Goal: Information Seeking & Learning: Learn about a topic

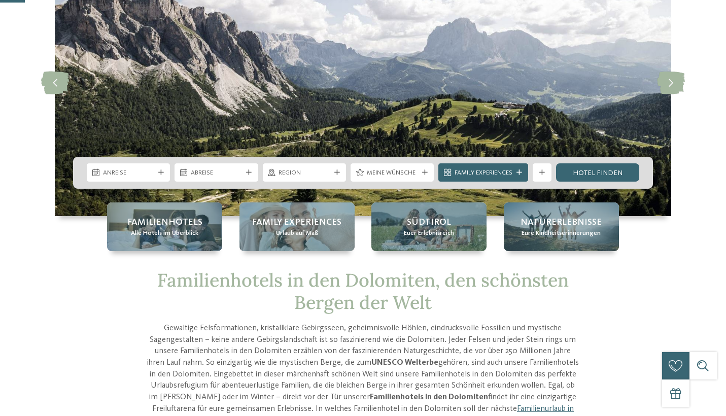
scroll to position [100, 0]
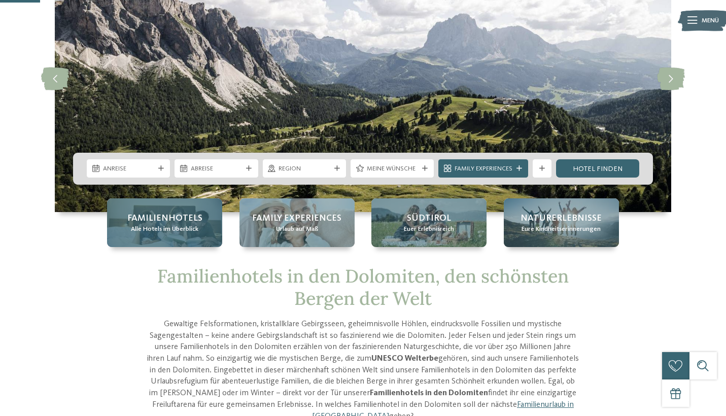
click at [165, 223] on span "Familienhotels" at bounding box center [164, 218] width 75 height 13
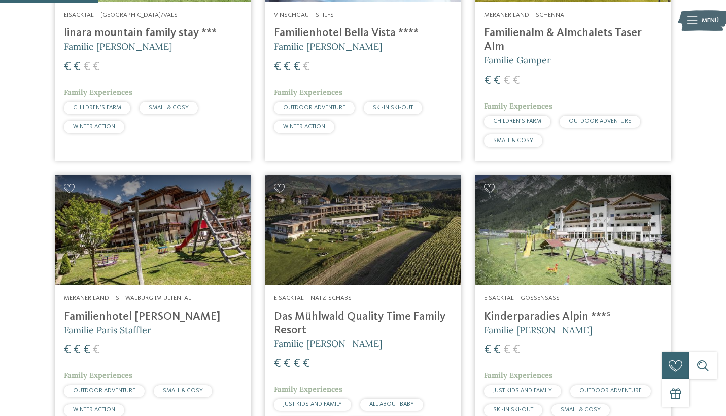
scroll to position [411, 0]
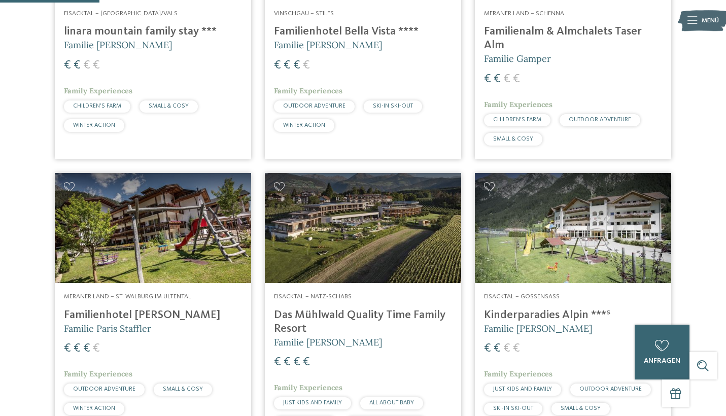
click at [336, 31] on h4 "Familienhotel Bella Vista ****" at bounding box center [363, 32] width 178 height 14
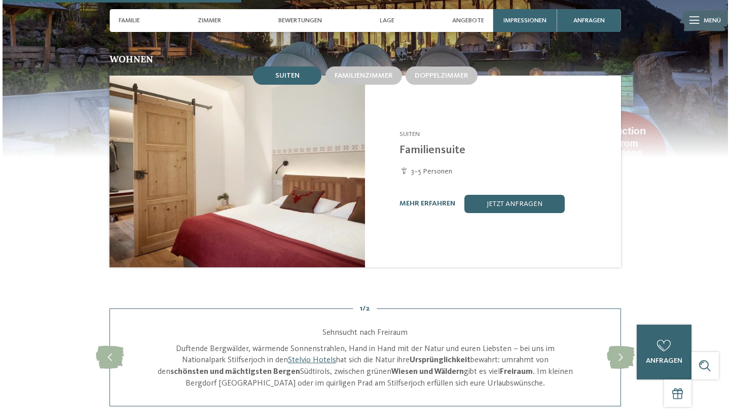
scroll to position [911, 0]
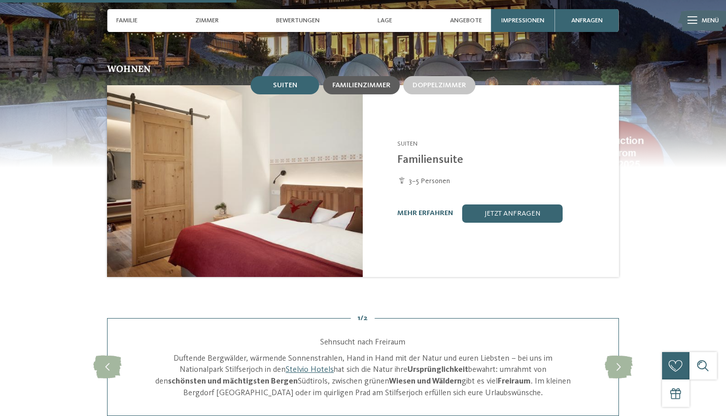
click at [367, 82] on span "Familienzimmer" at bounding box center [361, 85] width 58 height 7
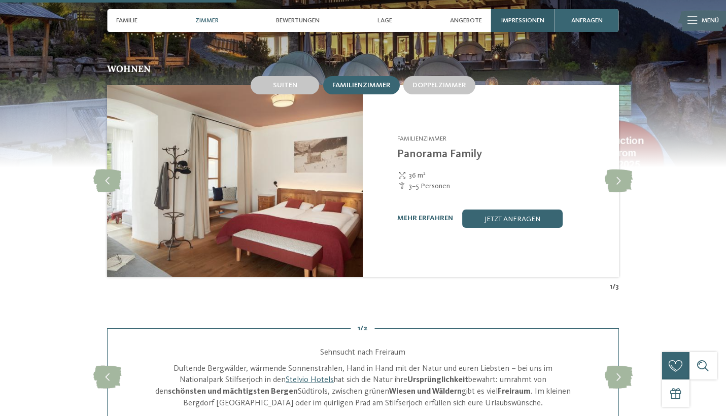
click at [523, 19] on span "Impressionen" at bounding box center [522, 21] width 43 height 8
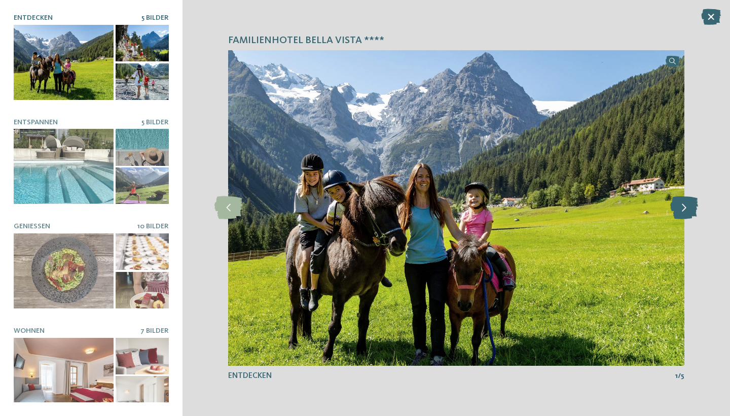
click at [680, 212] on icon at bounding box center [684, 207] width 28 height 23
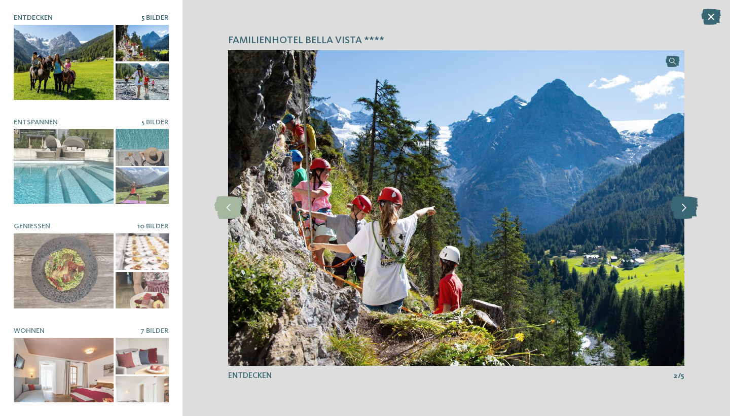
click at [680, 212] on icon at bounding box center [684, 207] width 28 height 23
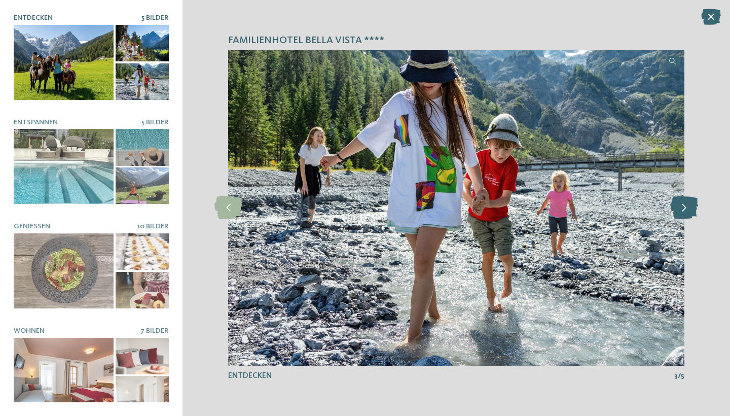
click at [680, 212] on icon at bounding box center [684, 207] width 28 height 23
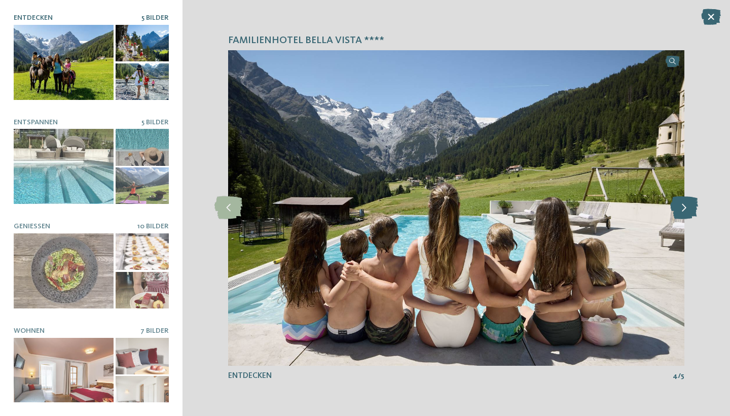
click at [680, 212] on icon at bounding box center [684, 207] width 28 height 23
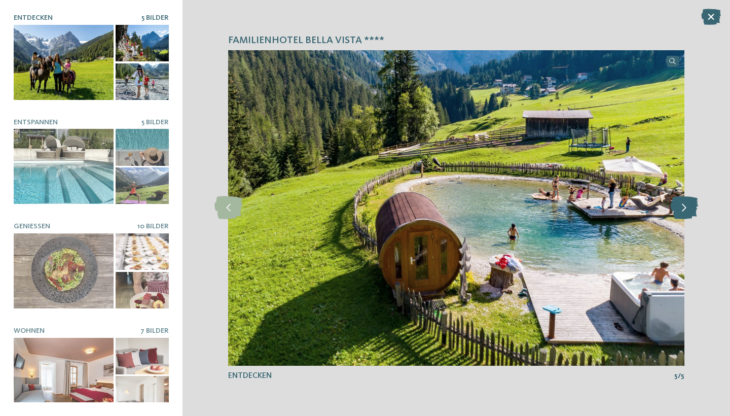
click at [682, 208] on icon at bounding box center [684, 207] width 28 height 23
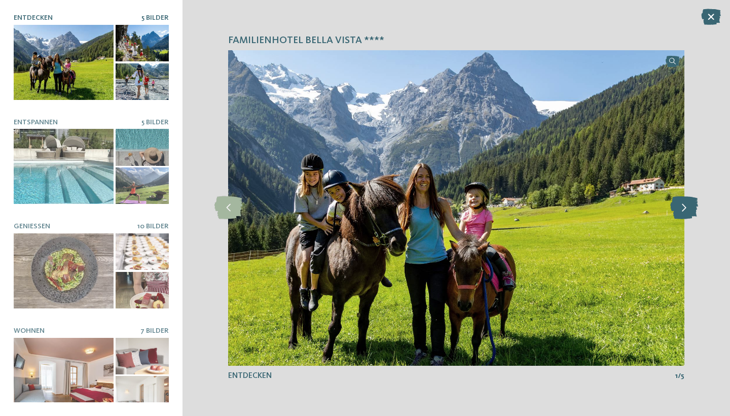
click at [682, 208] on icon at bounding box center [684, 207] width 28 height 23
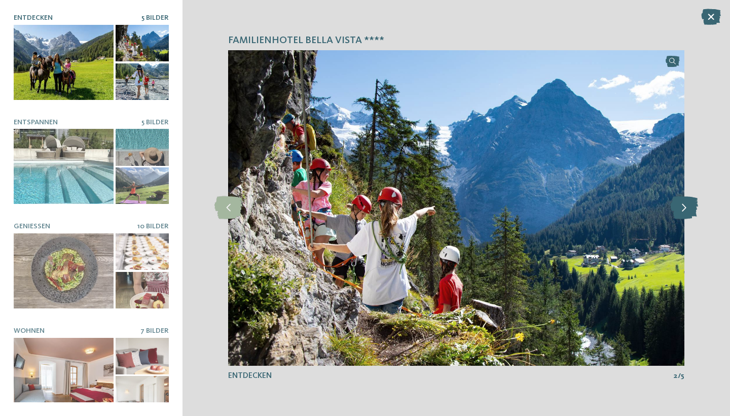
click at [682, 208] on icon at bounding box center [684, 207] width 28 height 23
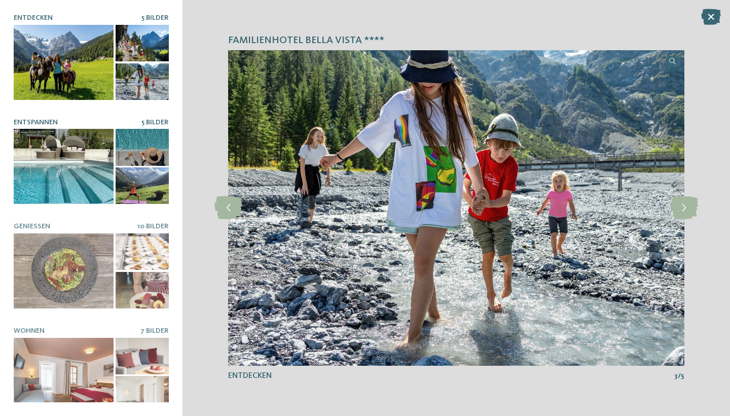
click at [65, 163] on div at bounding box center [64, 166] width 100 height 75
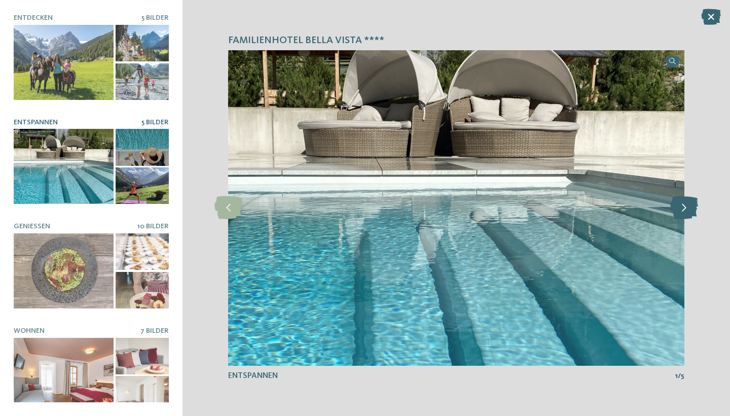
click at [690, 211] on icon at bounding box center [684, 207] width 28 height 23
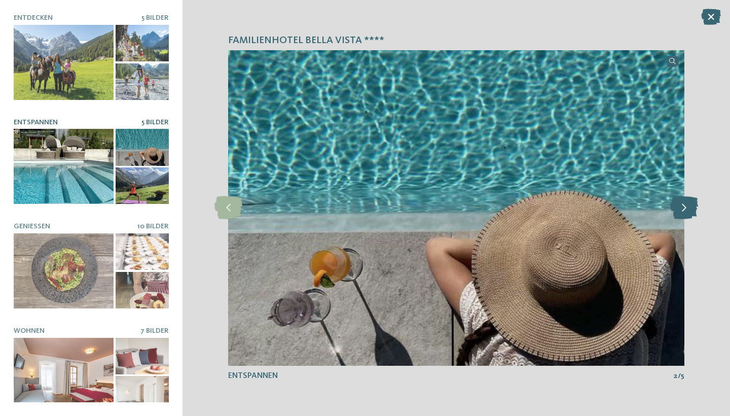
click at [690, 211] on icon at bounding box center [684, 207] width 28 height 23
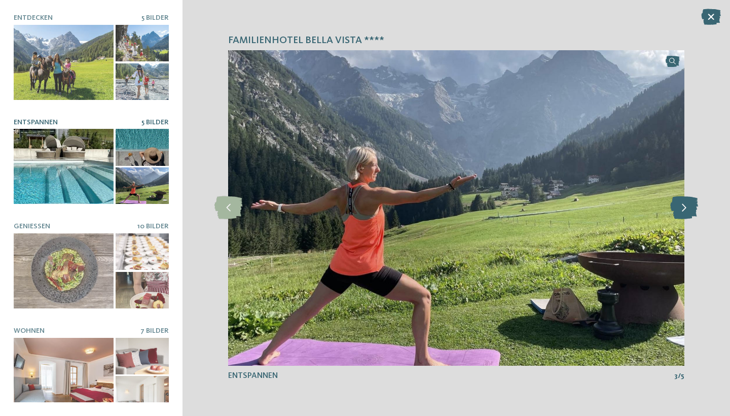
click at [690, 211] on icon at bounding box center [684, 207] width 28 height 23
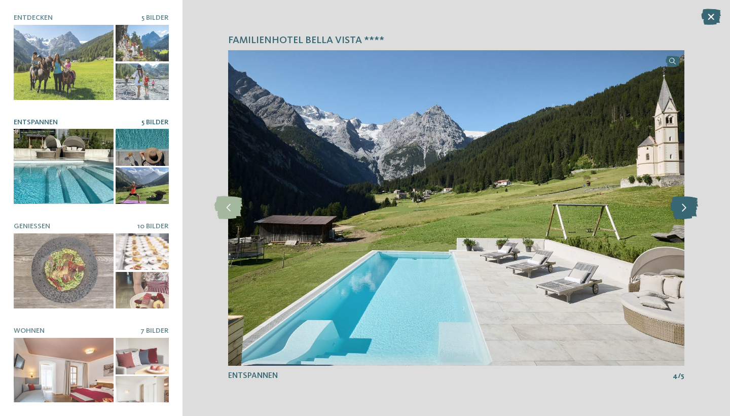
click at [690, 211] on icon at bounding box center [684, 207] width 28 height 23
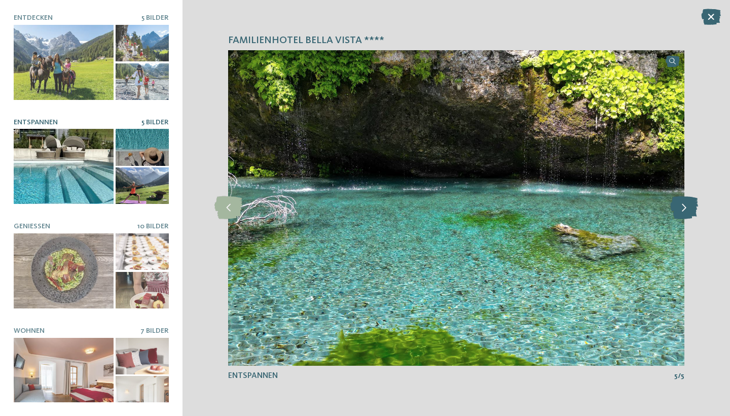
click at [690, 211] on icon at bounding box center [684, 207] width 28 height 23
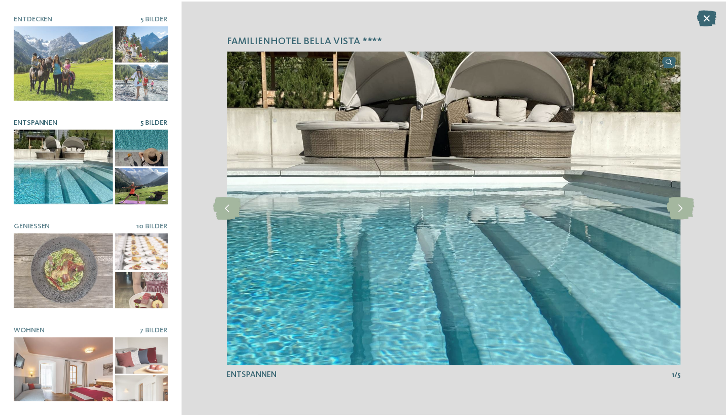
scroll to position [0, 0]
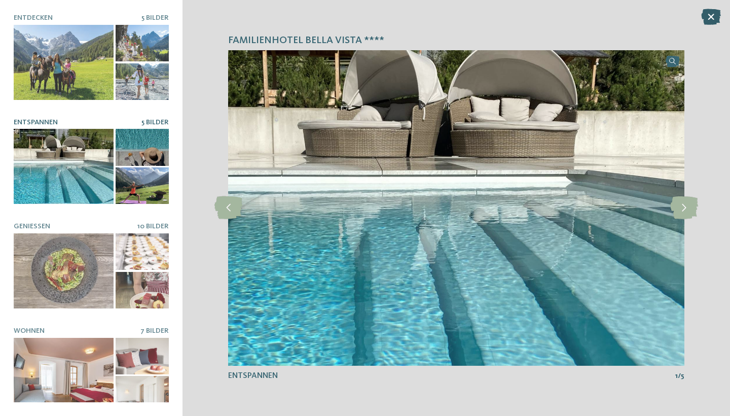
click at [709, 16] on icon at bounding box center [711, 17] width 20 height 16
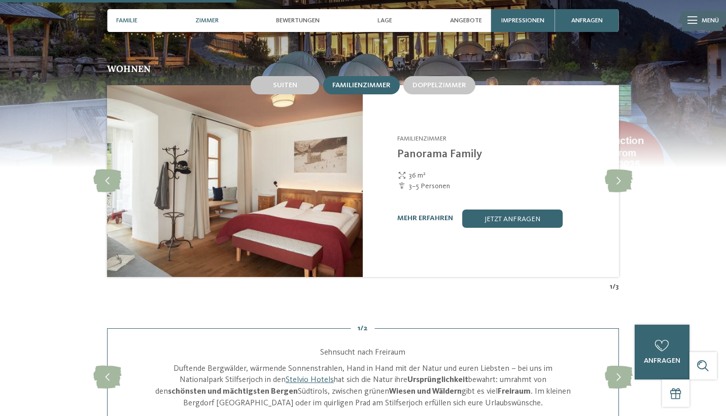
click at [128, 19] on span "Familie" at bounding box center [126, 21] width 21 height 8
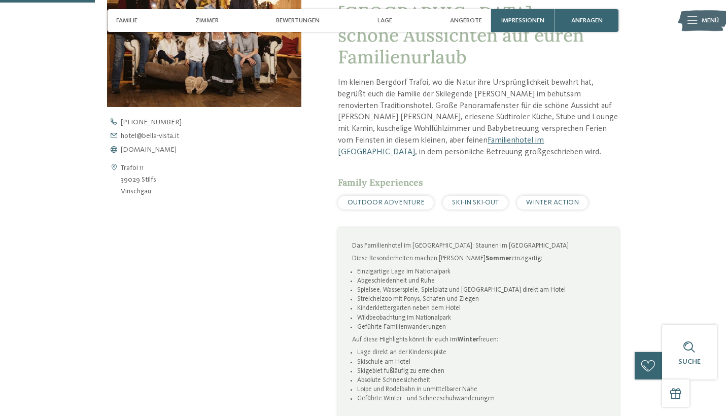
scroll to position [367, 0]
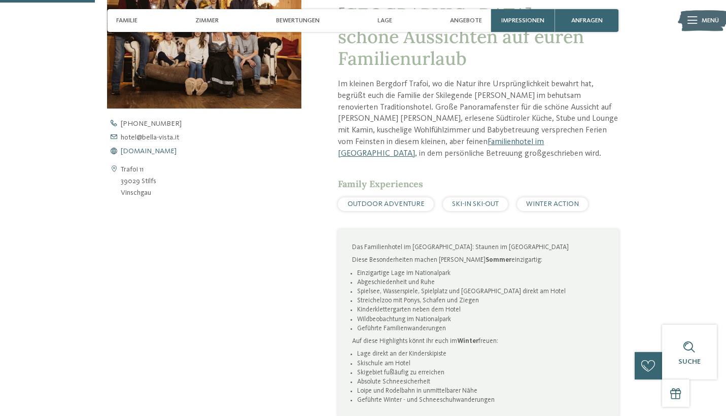
click at [156, 149] on span "www.bella-vista.it" at bounding box center [149, 151] width 56 height 7
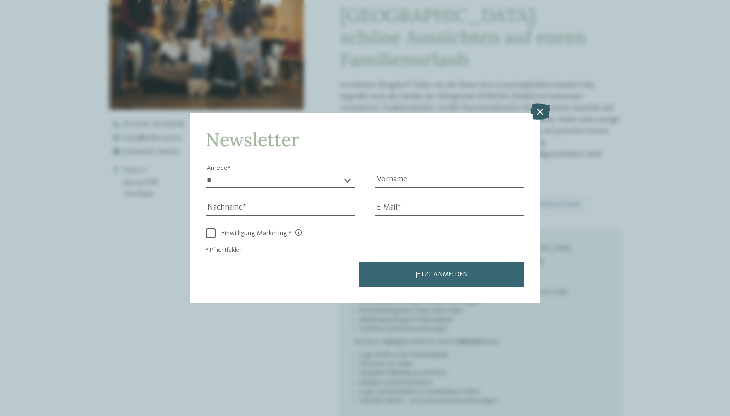
click at [541, 104] on icon at bounding box center [540, 112] width 20 height 16
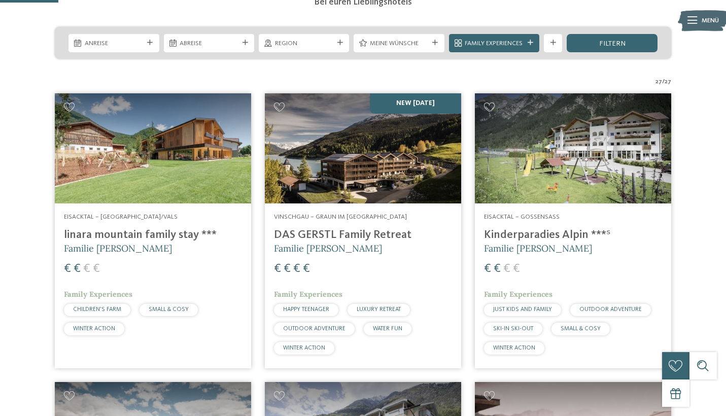
scroll to position [243, 0]
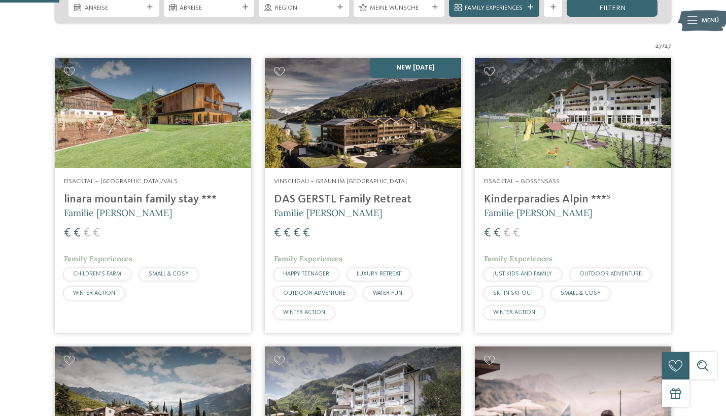
click at [338, 196] on h4 "DAS GERSTL Family Retreat" at bounding box center [363, 200] width 178 height 14
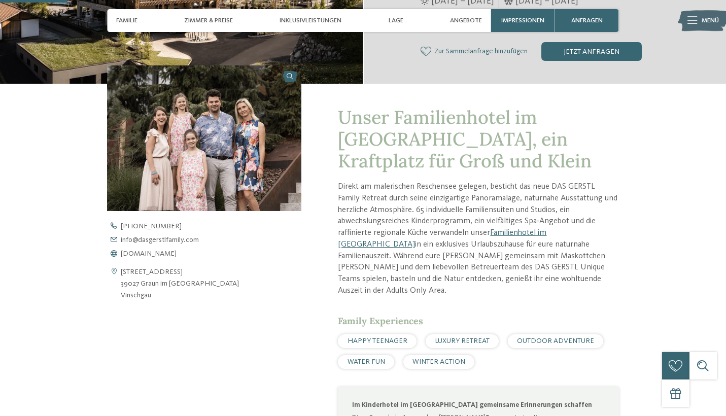
scroll to position [280, 0]
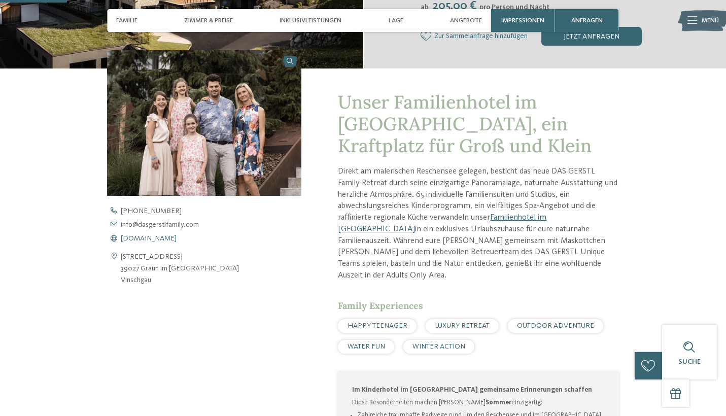
click at [167, 235] on span "[DOMAIN_NAME]" at bounding box center [149, 238] width 56 height 7
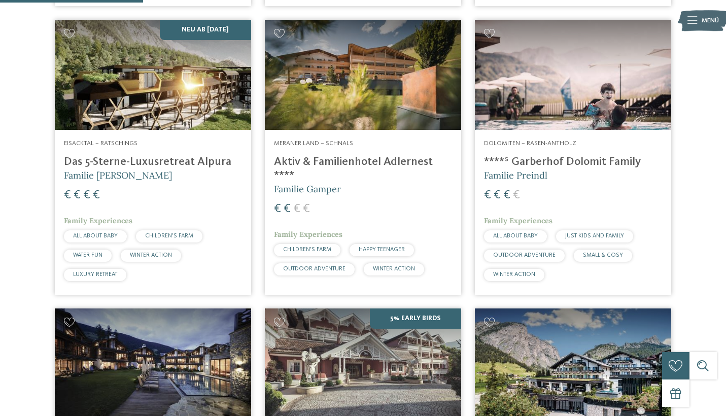
scroll to position [590, 0]
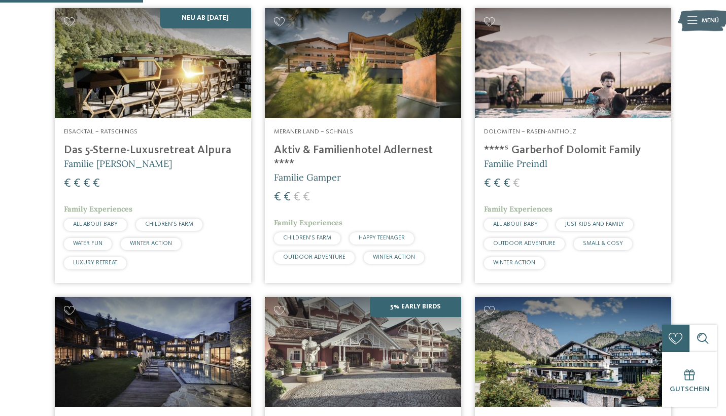
click at [531, 144] on h4 "****ˢ Garberhof Dolomit Family" at bounding box center [573, 151] width 178 height 14
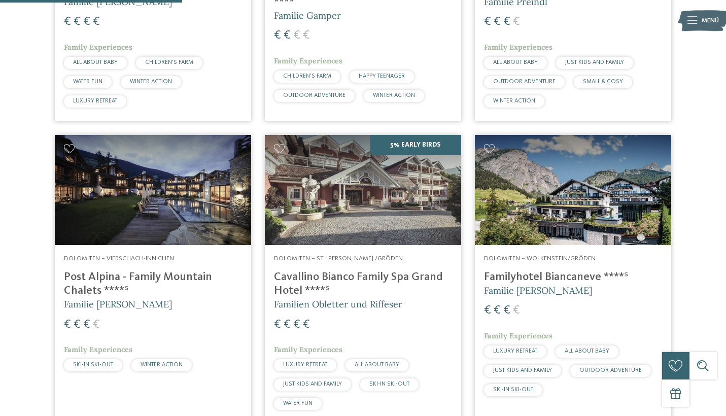
scroll to position [752, 0]
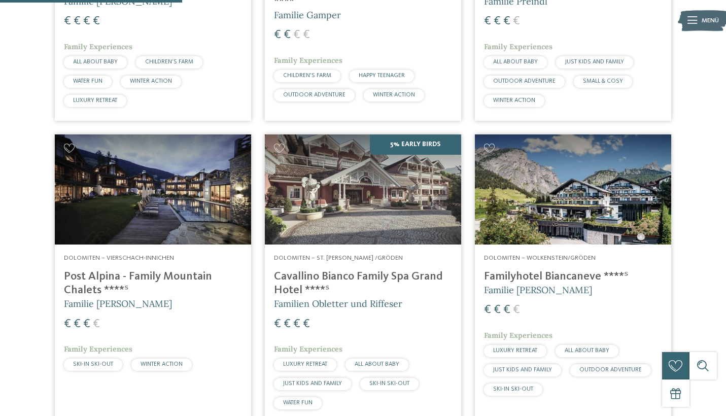
click at [113, 270] on h4 "Post Alpina - Family Mountain Chalets ****ˢ" at bounding box center [153, 283] width 178 height 27
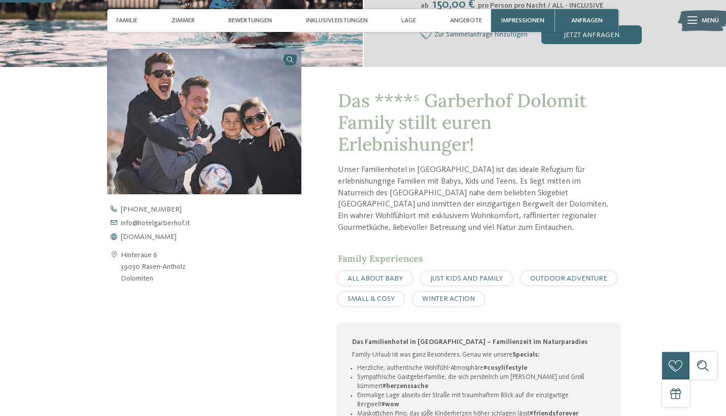
scroll to position [285, 0]
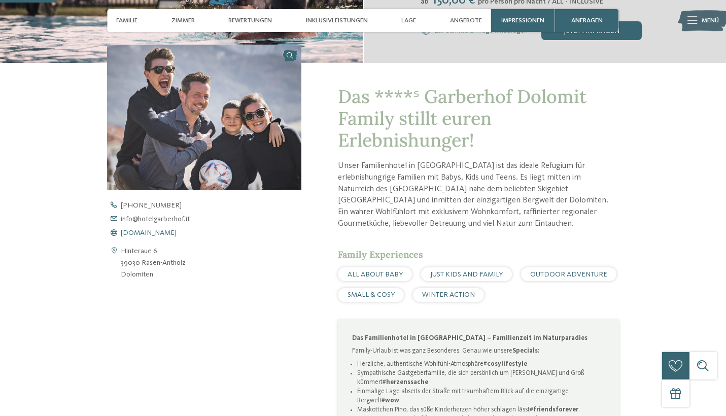
click at [169, 232] on span "www.hotelgarberhof.it" at bounding box center [149, 232] width 56 height 7
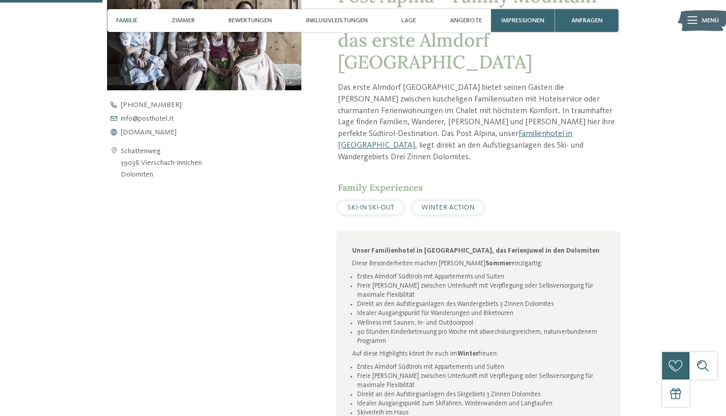
scroll to position [455, 0]
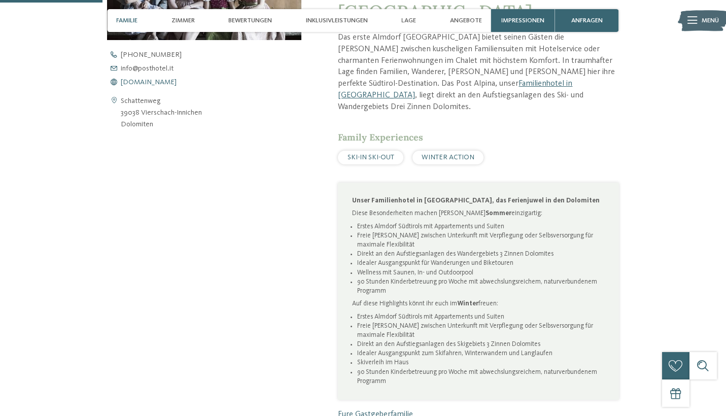
click at [152, 79] on span "www.postalpina.it" at bounding box center [149, 82] width 56 height 7
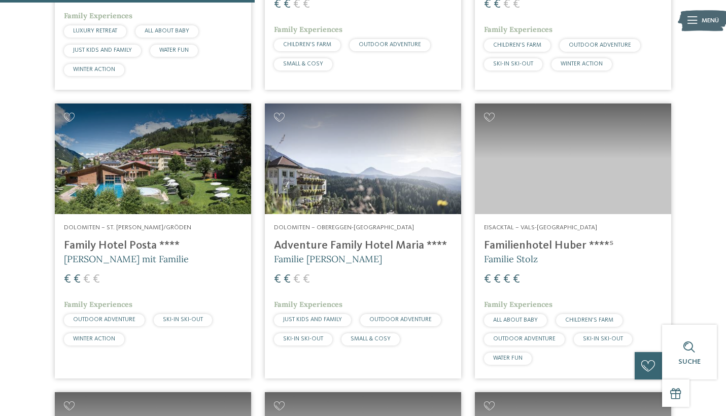
scroll to position [1053, 0]
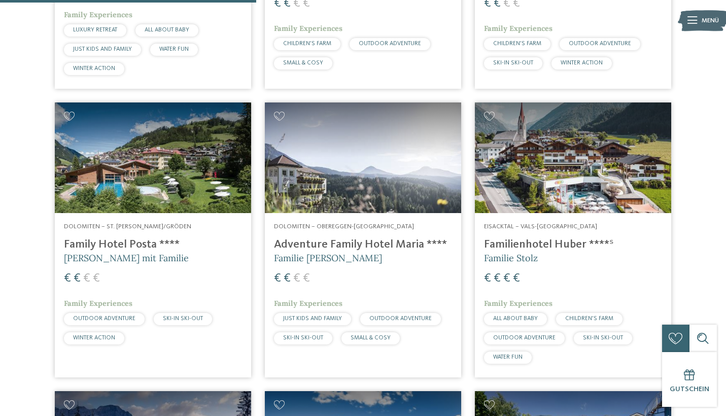
click at [356, 238] on h4 "Adventure Family Hotel Maria ****" at bounding box center [363, 245] width 178 height 14
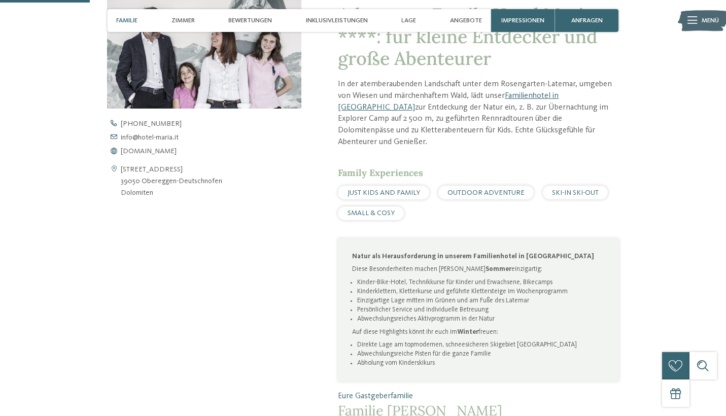
scroll to position [368, 0]
click at [154, 149] on span "www.hotel-maria.it" at bounding box center [149, 150] width 56 height 7
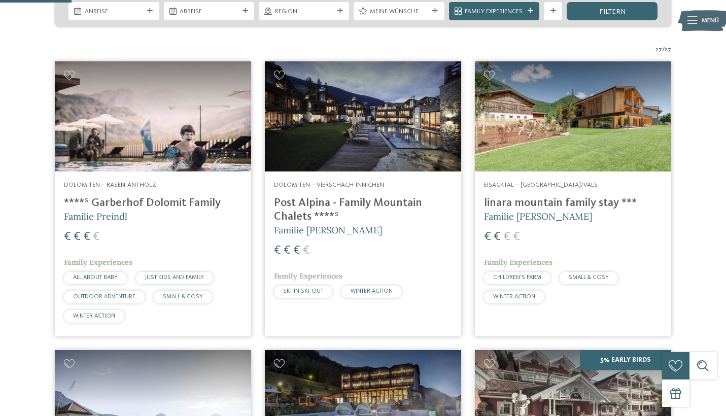
scroll to position [295, 0]
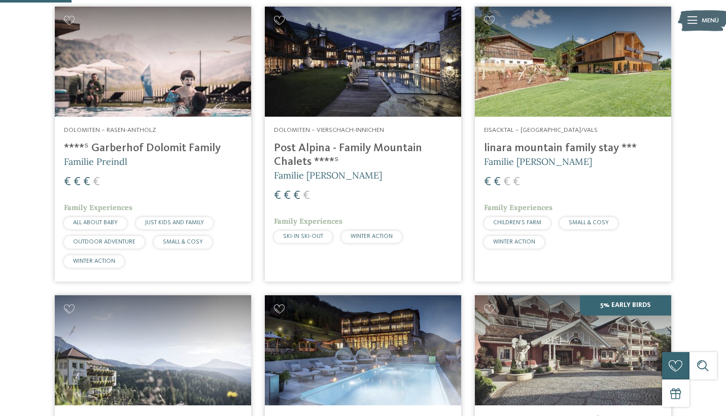
click at [130, 147] on h4 "****ˢ Garberhof Dolomit Family" at bounding box center [153, 148] width 178 height 14
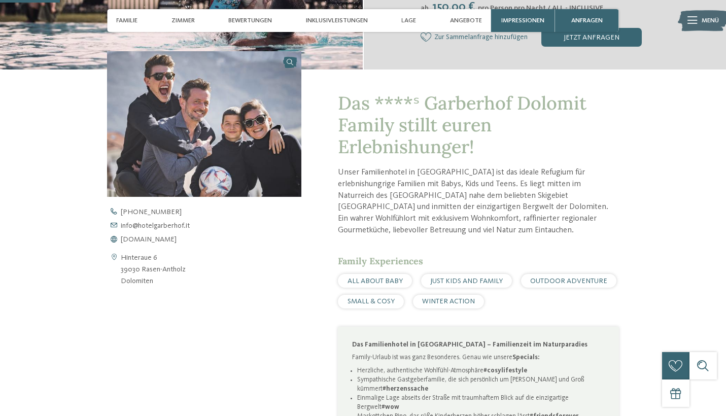
scroll to position [337, 0]
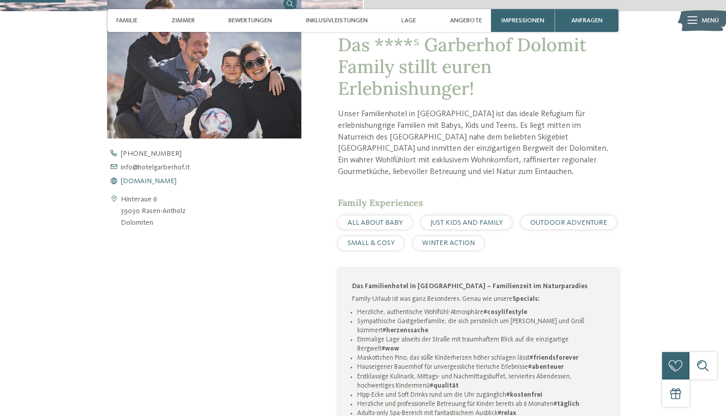
click at [165, 178] on span "[DOMAIN_NAME]" at bounding box center [149, 180] width 56 height 7
